Goal: Check status: Check status

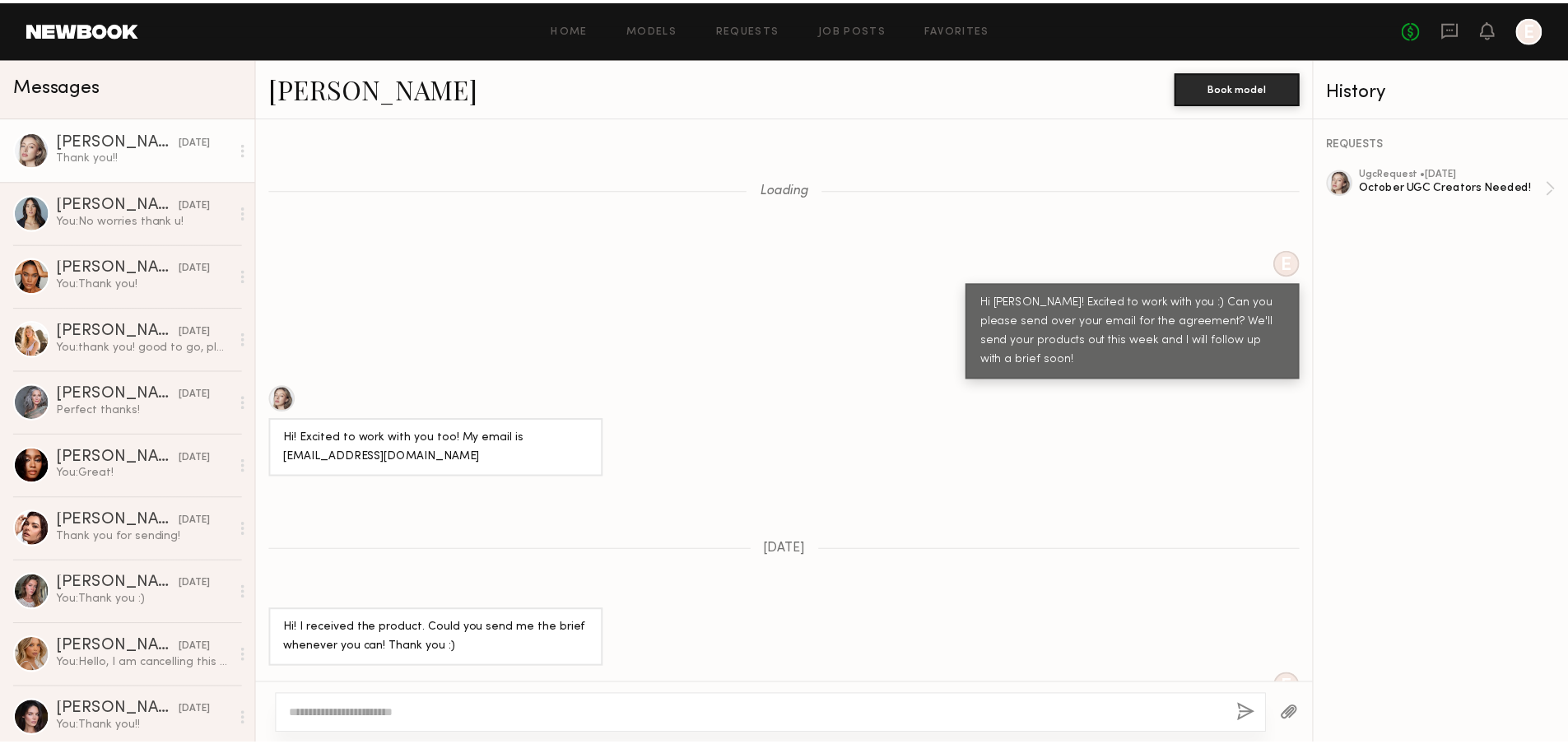
scroll to position [739, 0]
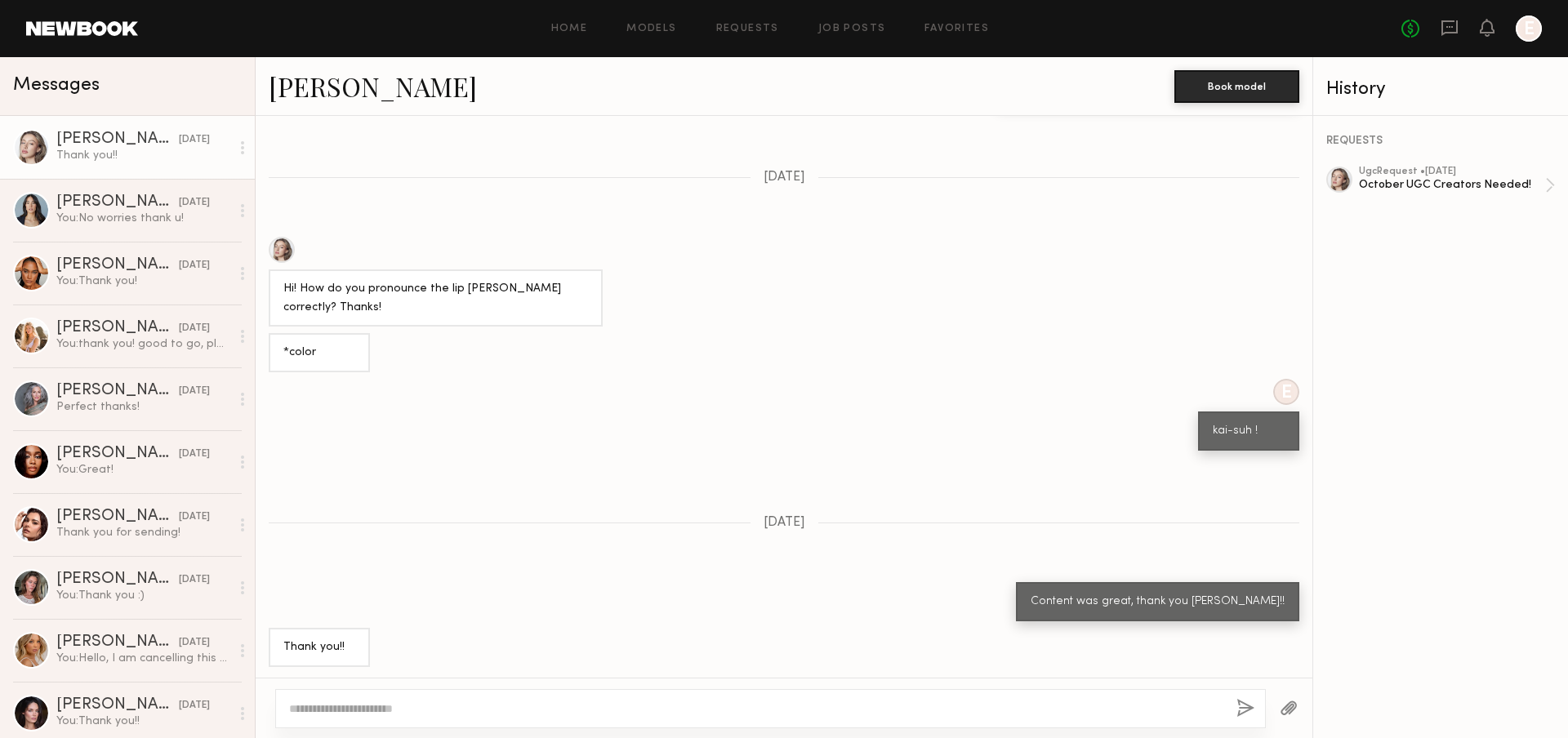
click at [747, 21] on div "Home Models Requests Job Posts Favorites Sign Out No fees up to $5,000 E" at bounding box center [840, 28] width 1404 height 26
click at [747, 30] on link "Requests" at bounding box center [747, 29] width 63 height 11
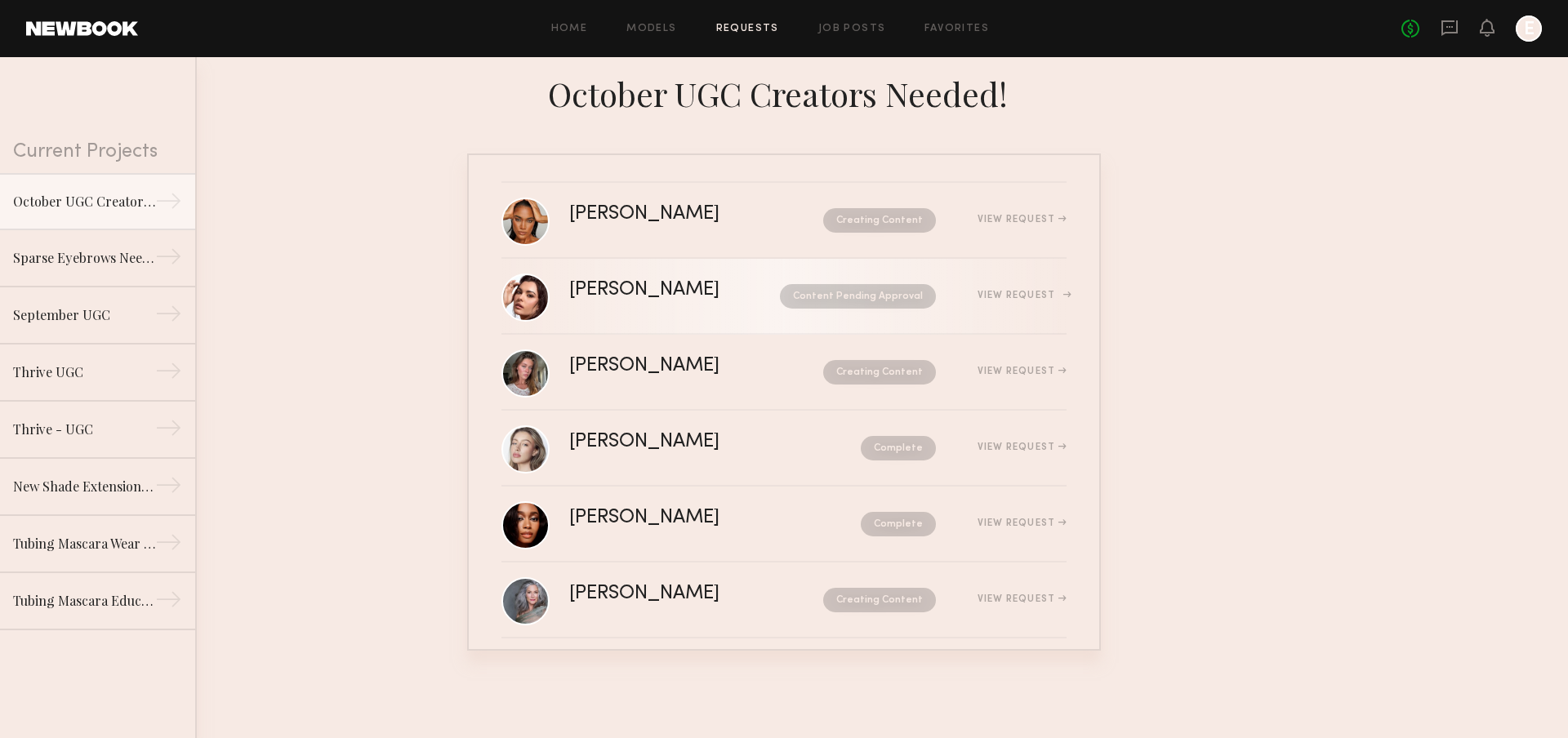
click at [750, 301] on div "Content Pending Approval" at bounding box center [843, 296] width 186 height 25
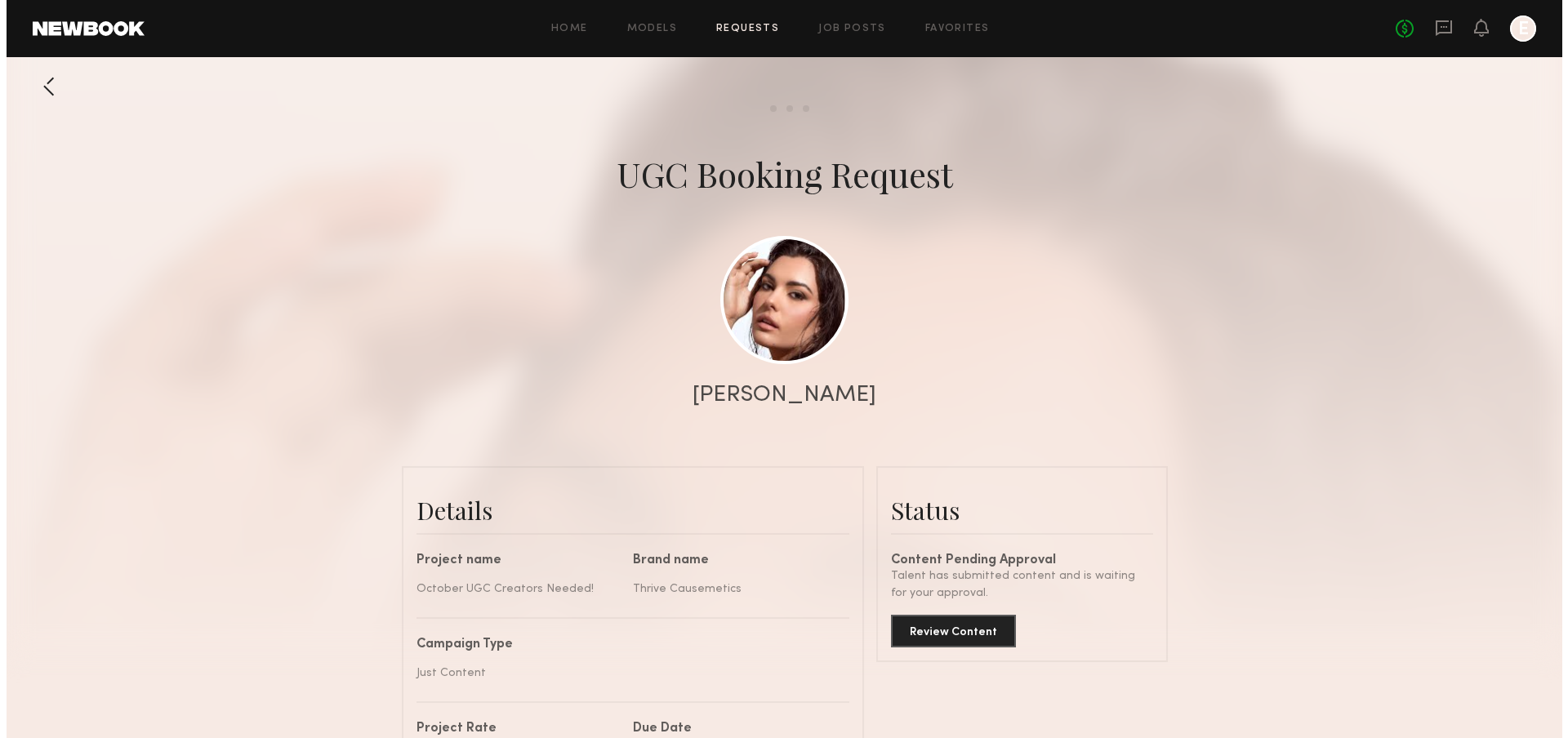
scroll to position [1646, 0]
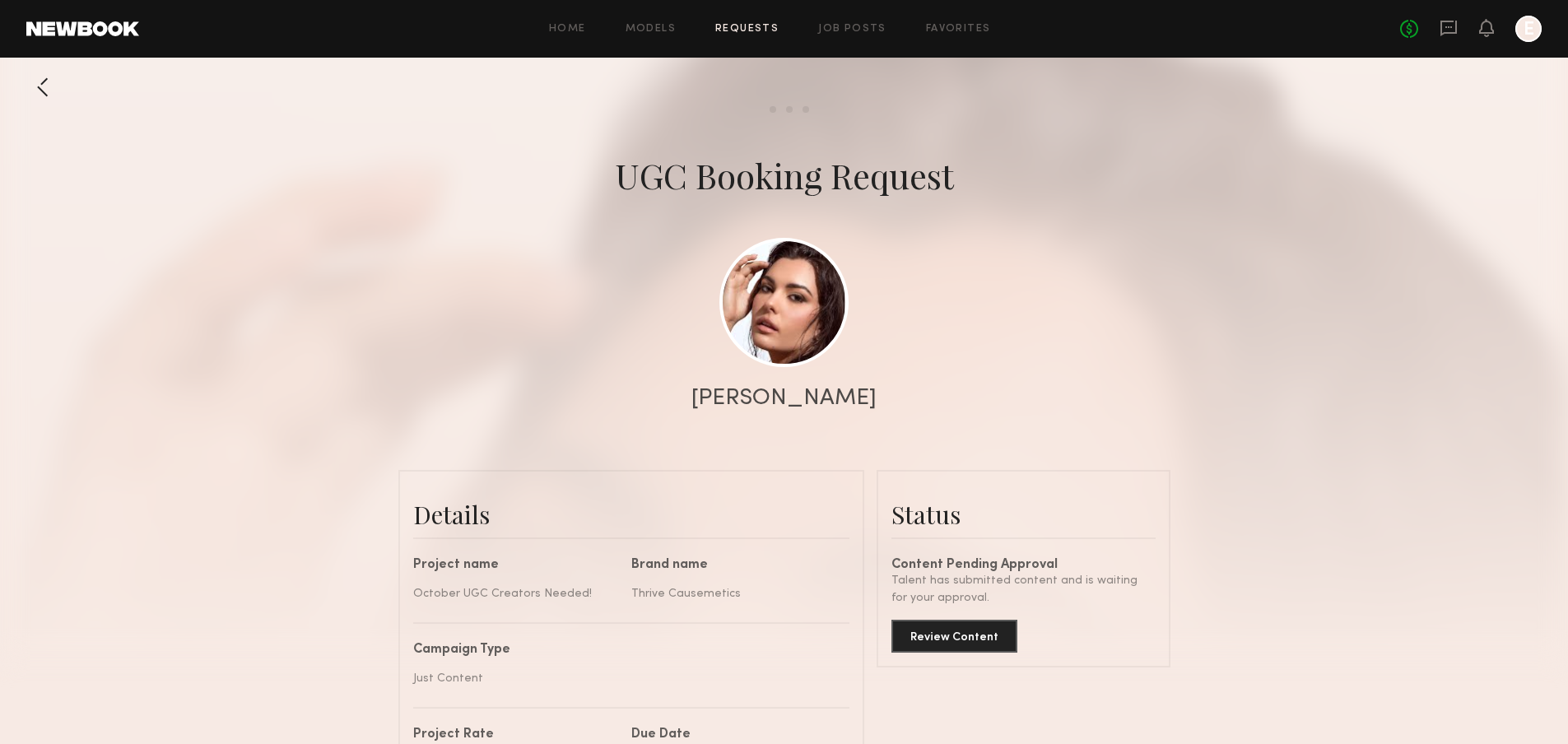
click at [51, 94] on div at bounding box center [43, 87] width 33 height 33
